Goal: Information Seeking & Learning: Understand process/instructions

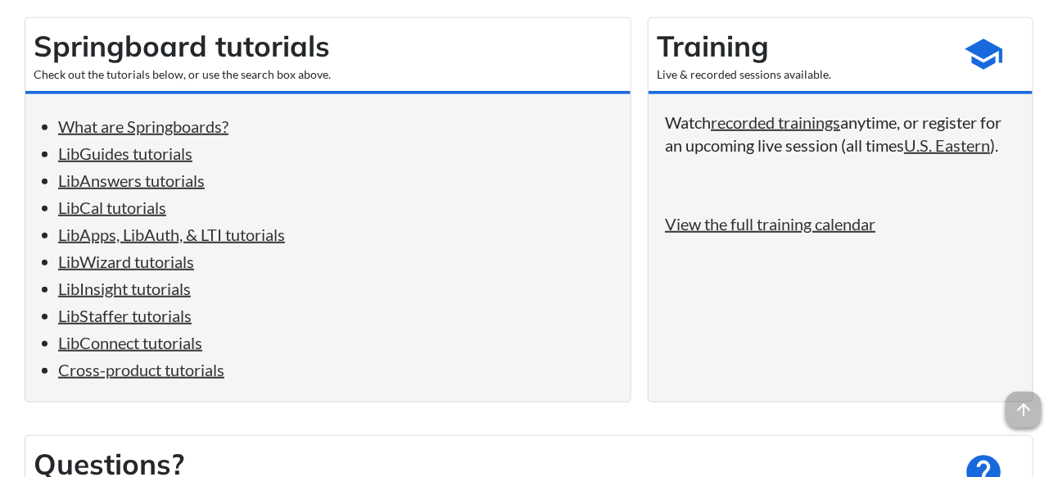
scroll to position [328, 0]
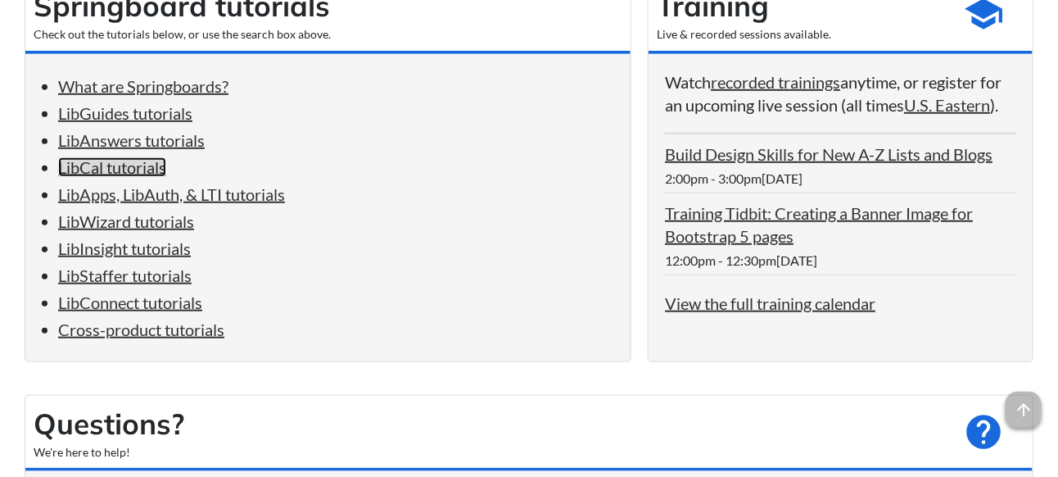
click at [127, 169] on link "LibCal tutorials" at bounding box center [112, 167] width 108 height 20
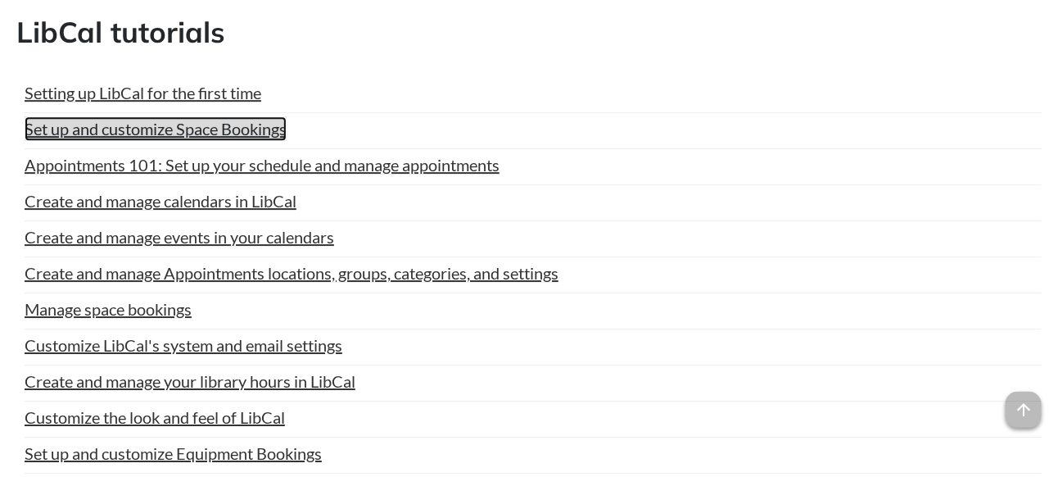
click at [279, 116] on link "Set up and customize Space Bookings" at bounding box center [156, 128] width 262 height 25
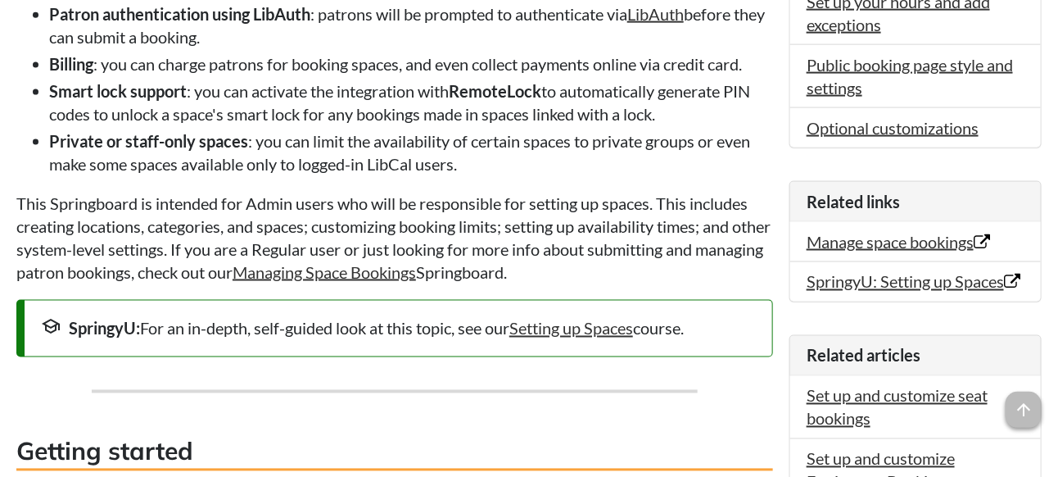
scroll to position [819, 0]
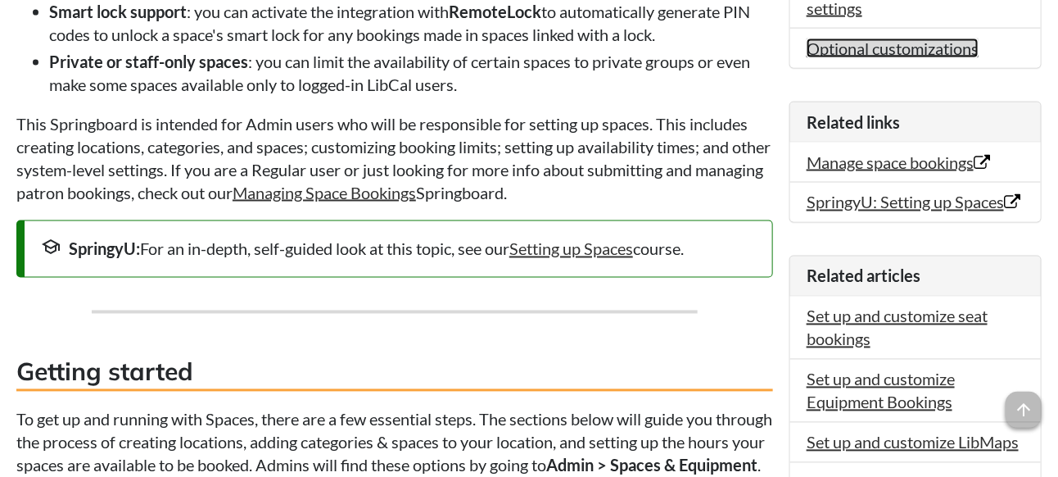
click at [922, 41] on link "Optional customizations" at bounding box center [893, 48] width 172 height 20
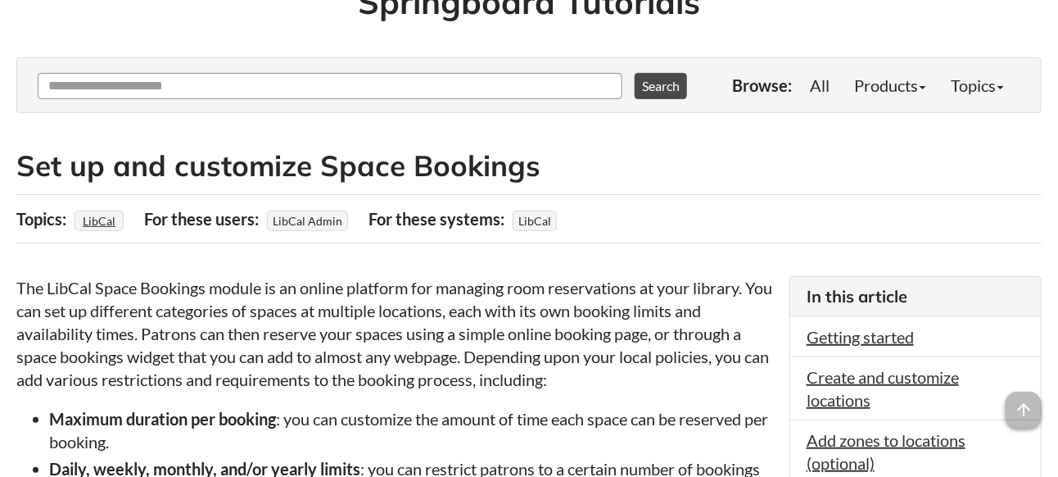
scroll to position [164, 0]
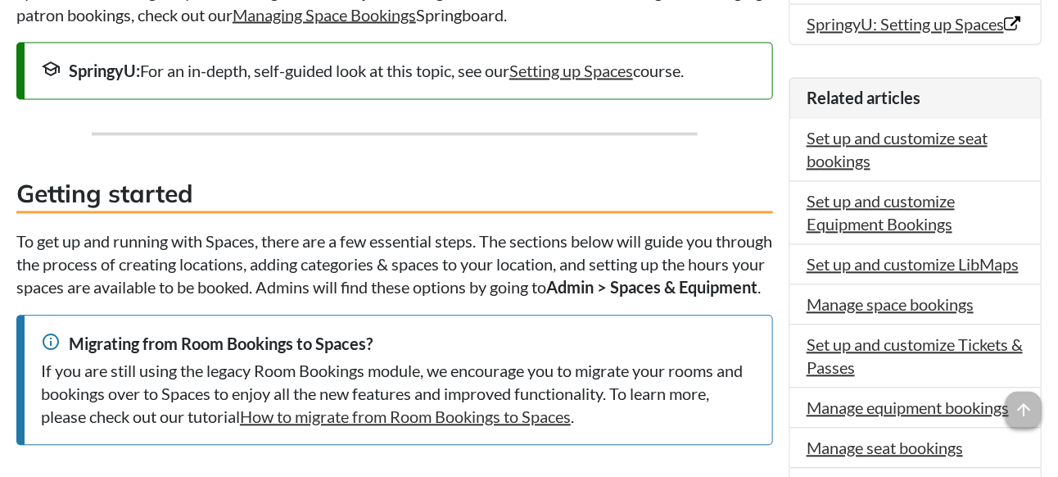
scroll to position [1065, 0]
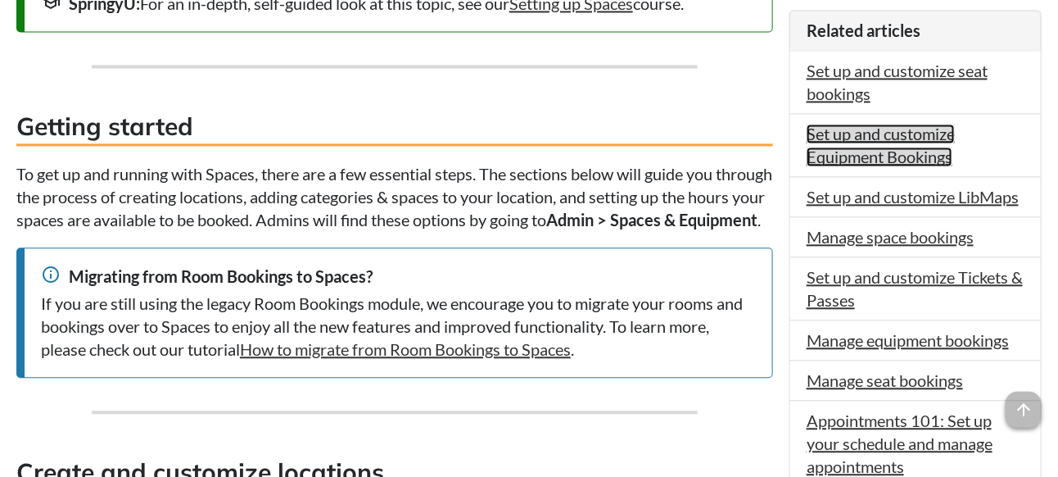
click at [898, 149] on link "Set up and customize Equipment Bookings" at bounding box center [881, 145] width 148 height 43
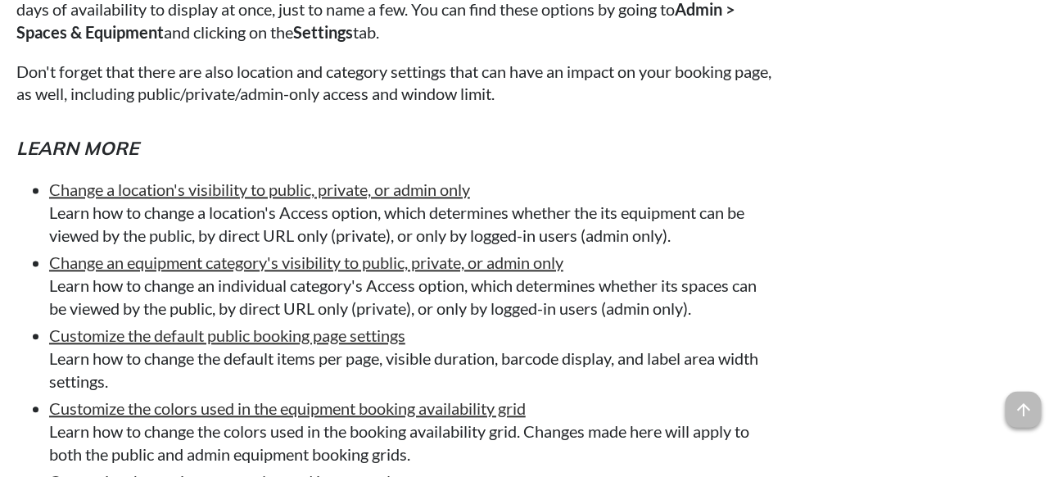
scroll to position [11219, 0]
